Goal: Information Seeking & Learning: Learn about a topic

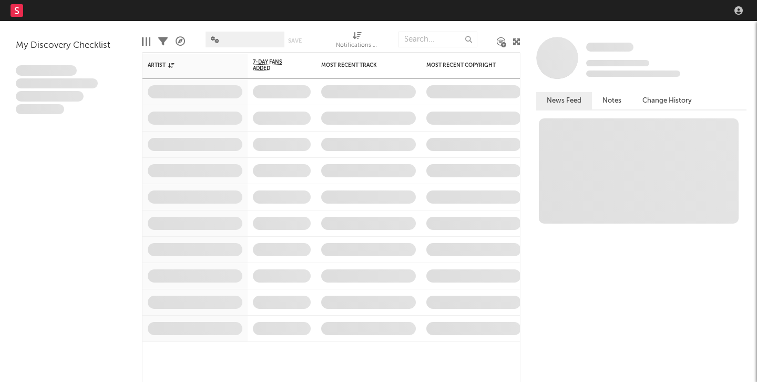
click at [614, 7] on nav "Dashboard Discovery Assistant Charts Leads" at bounding box center [378, 10] width 757 height 21
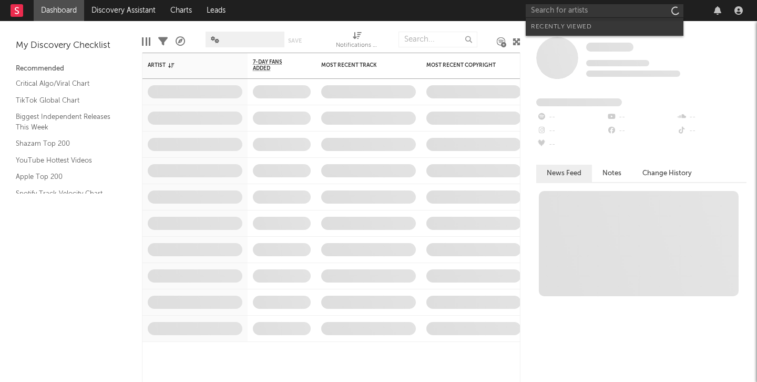
click at [590, 15] on input "text" at bounding box center [605, 10] width 158 height 13
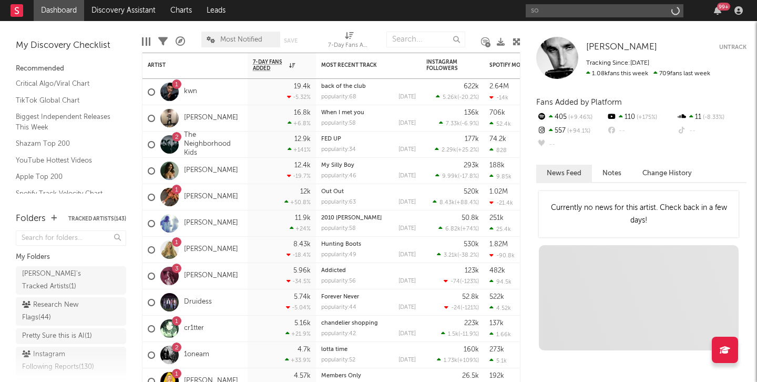
type input "s"
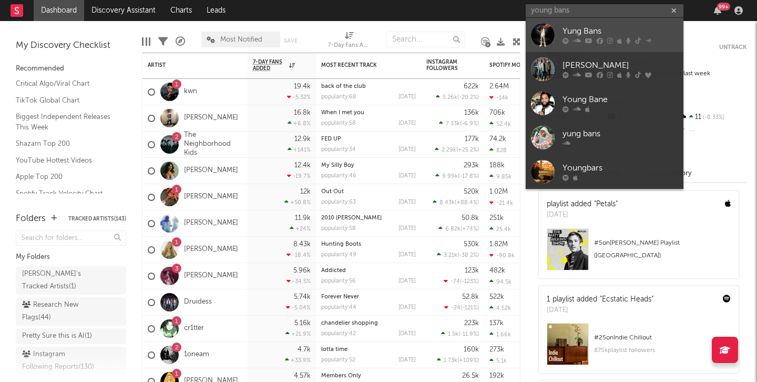
type input "young bans"
click at [572, 32] on div "Yung Bans" at bounding box center [621, 31] width 116 height 13
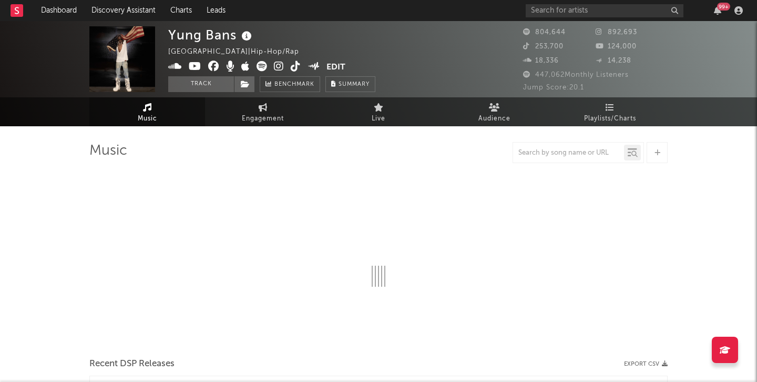
select select "6m"
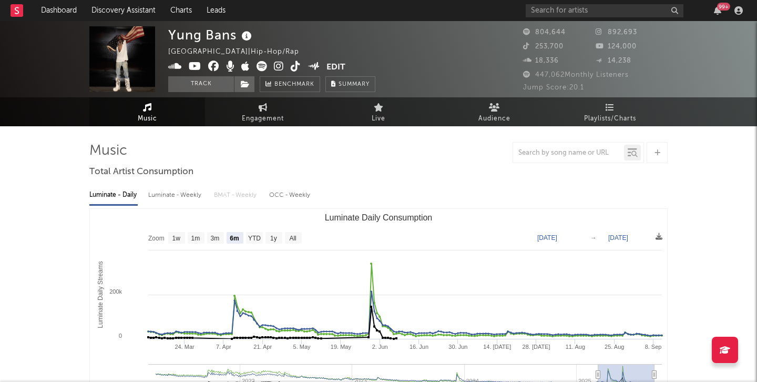
click at [281, 66] on icon at bounding box center [279, 66] width 10 height 11
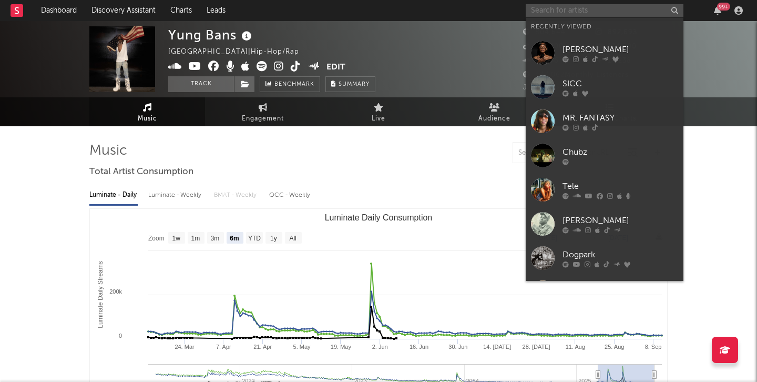
click at [546, 8] on input "text" at bounding box center [605, 10] width 158 height 13
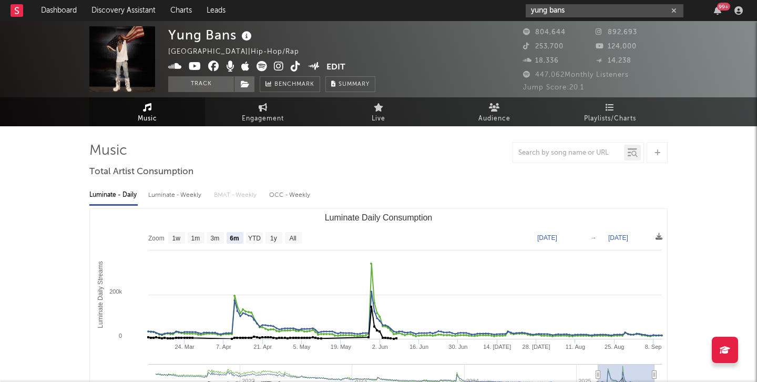
type input "yung bans"
